Goal: Task Accomplishment & Management: Use online tool/utility

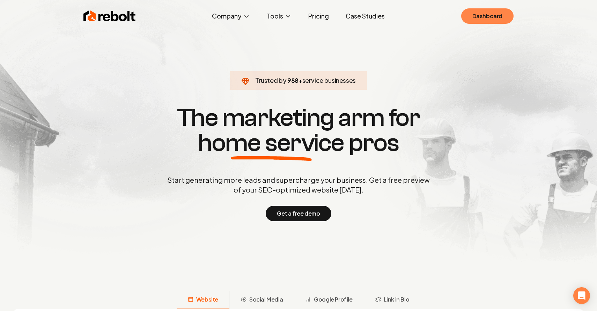
click at [465, 13] on link "Dashboard" at bounding box center [487, 15] width 52 height 15
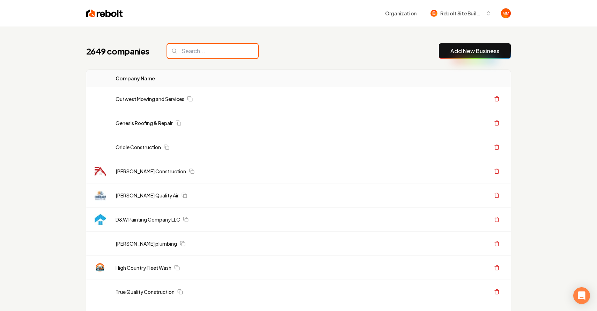
click at [203, 53] on input "search" at bounding box center [212, 51] width 91 height 15
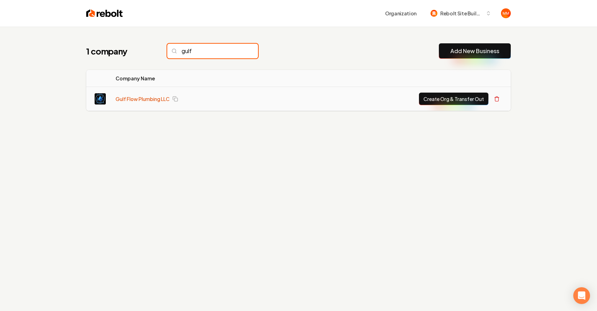
type input "gulf"
click at [158, 96] on link "Gulf Flow Plumbing LLC" at bounding box center [142, 98] width 54 height 7
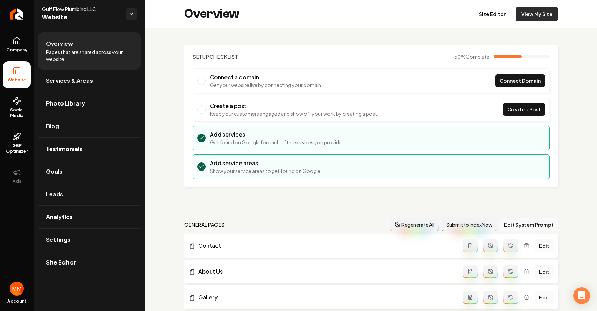
click at [546, 12] on link "View My Site" at bounding box center [536, 14] width 42 height 14
click at [503, 13] on link "Site Editor" at bounding box center [492, 14] width 38 height 14
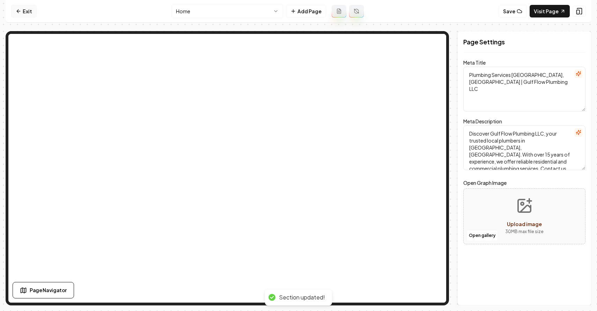
click at [23, 5] on link "Exit" at bounding box center [23, 11] width 25 height 13
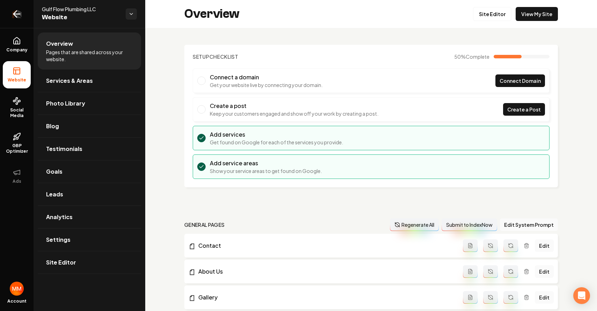
click at [20, 15] on icon "Return to dashboard" at bounding box center [16, 13] width 11 height 11
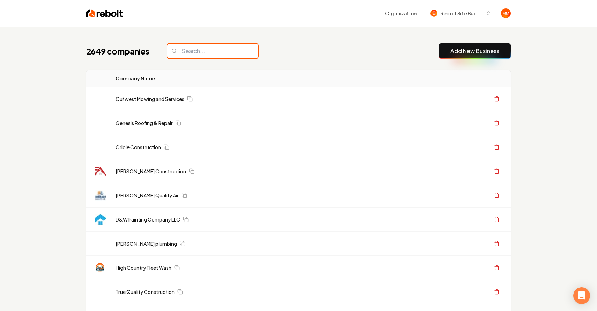
click at [190, 47] on input "search" at bounding box center [212, 51] width 91 height 15
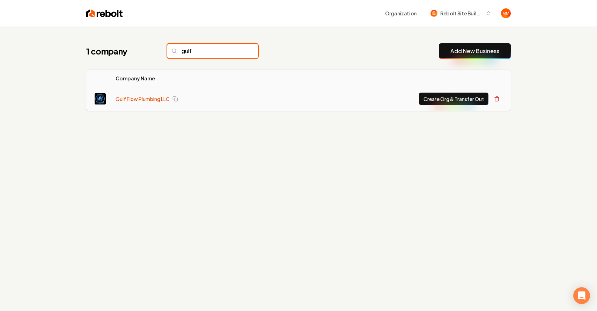
type input "gulf"
click at [153, 96] on link "Gulf Flow Plumbing LLC" at bounding box center [142, 98] width 54 height 7
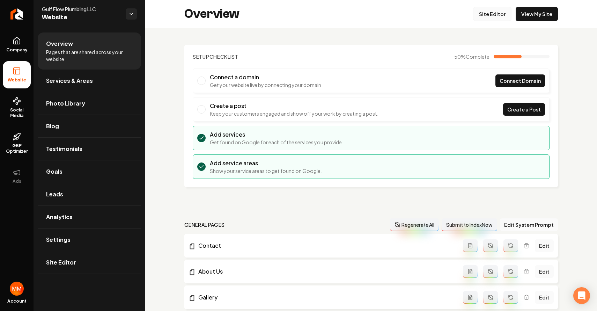
click at [500, 11] on link "Site Editor" at bounding box center [492, 14] width 38 height 14
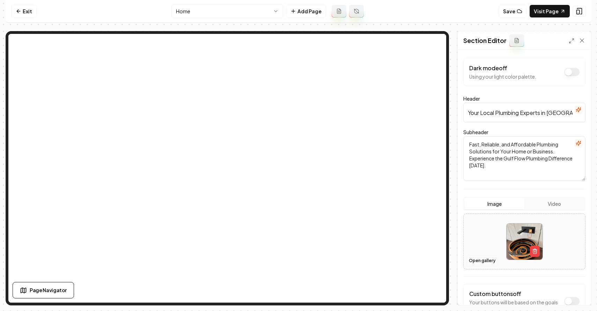
click at [483, 260] on button "Open gallery" at bounding box center [481, 260] width 31 height 11
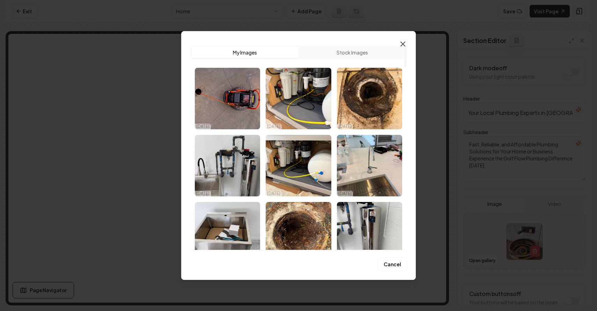
click at [398, 42] on icon "button" at bounding box center [402, 44] width 8 height 8
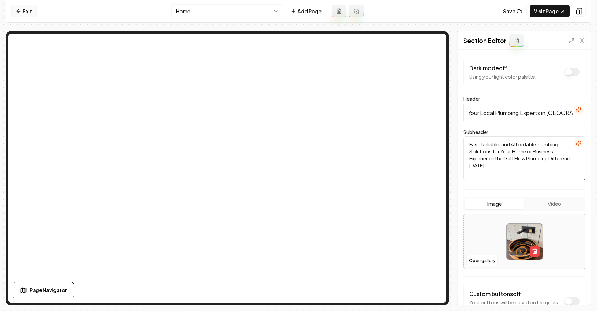
click at [16, 7] on link "Exit" at bounding box center [23, 11] width 25 height 13
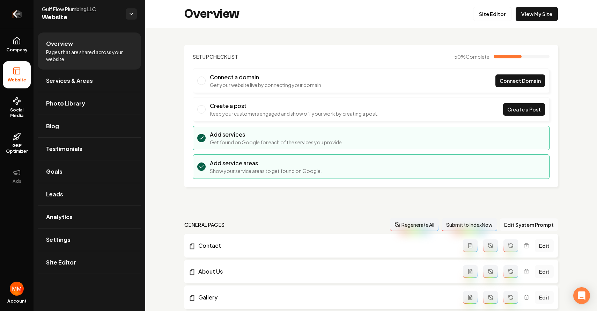
click at [14, 17] on icon "Return to dashboard" at bounding box center [16, 13] width 11 height 11
